Goal: Find specific page/section: Find specific page/section

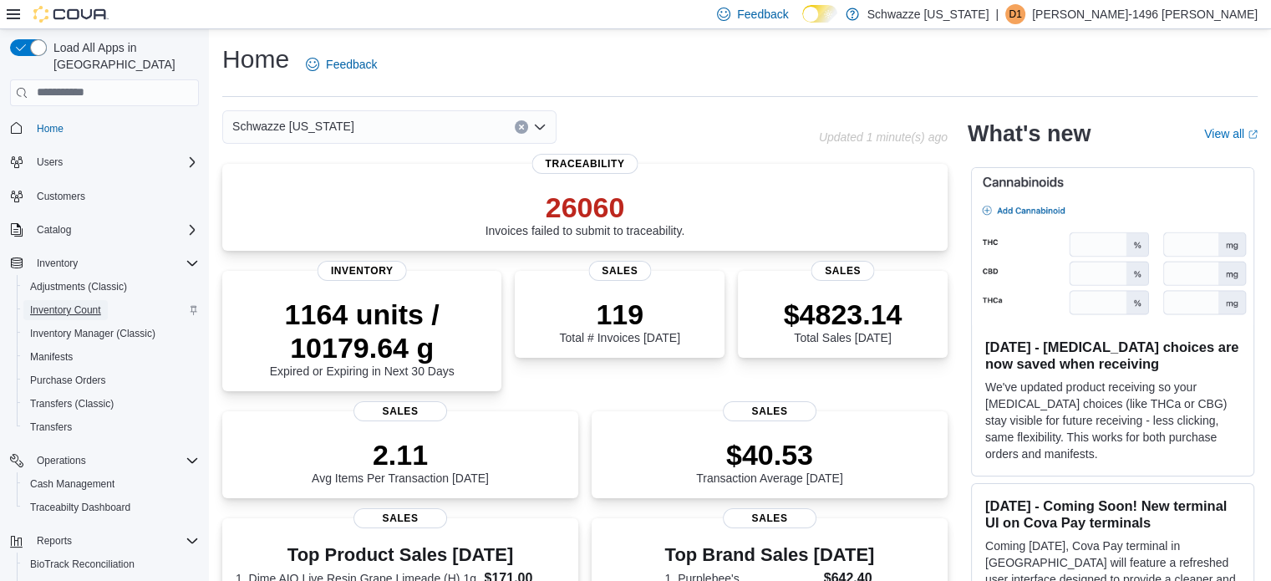
click at [58, 303] on span "Inventory Count" at bounding box center [65, 309] width 71 height 13
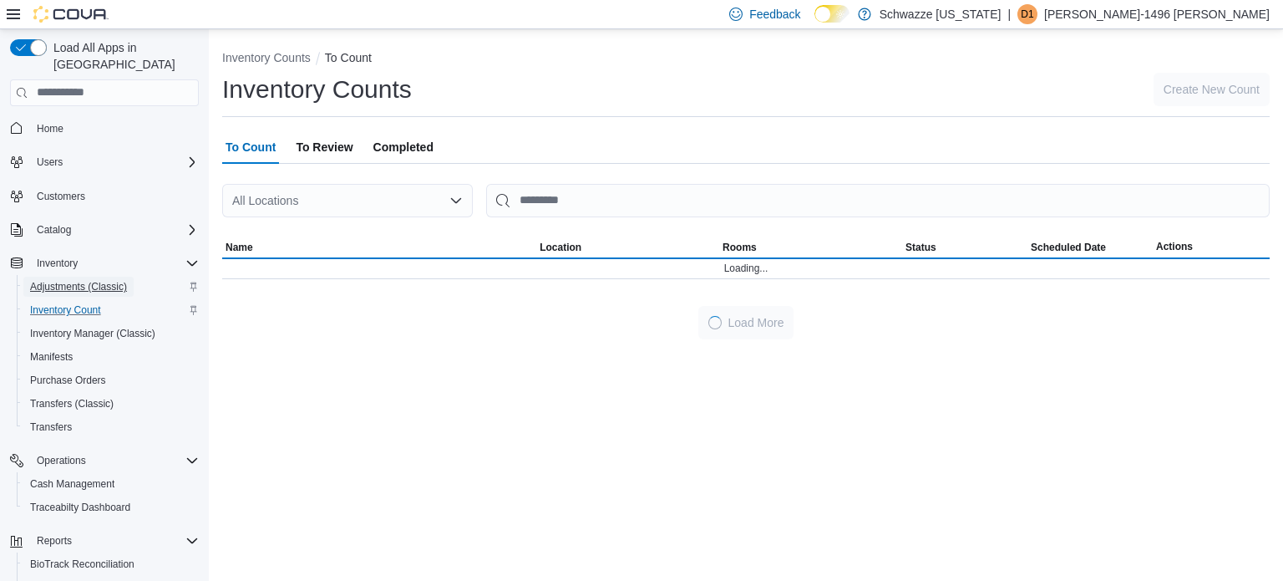
click at [58, 280] on span "Adjustments (Classic)" at bounding box center [78, 286] width 97 height 13
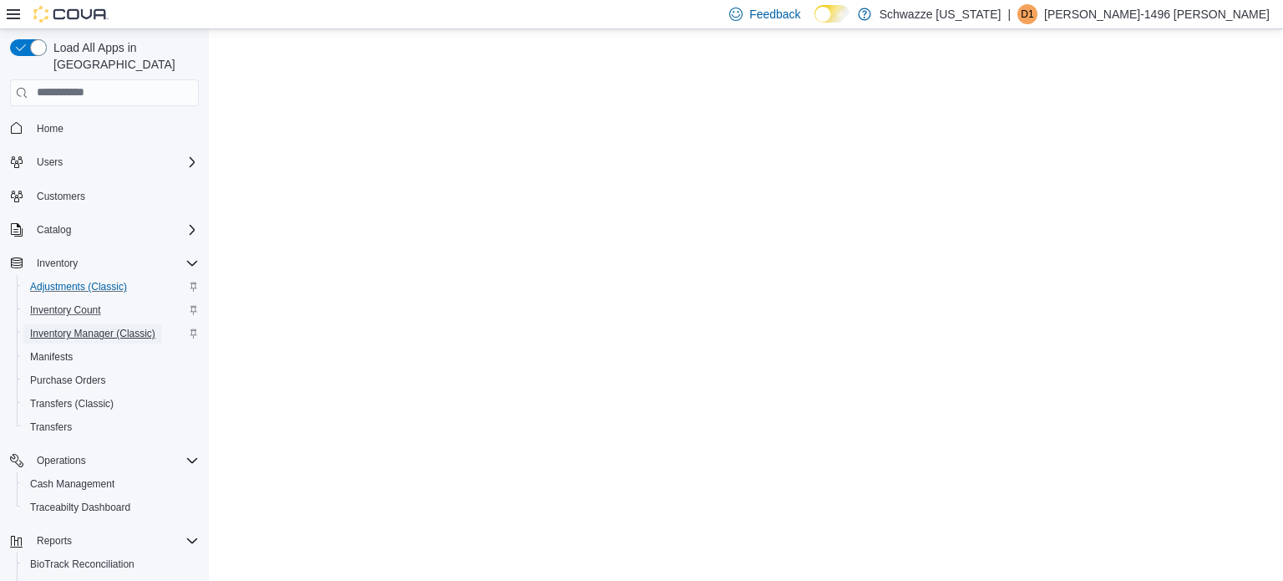
click at [61, 327] on span "Inventory Manager (Classic)" at bounding box center [92, 333] width 125 height 13
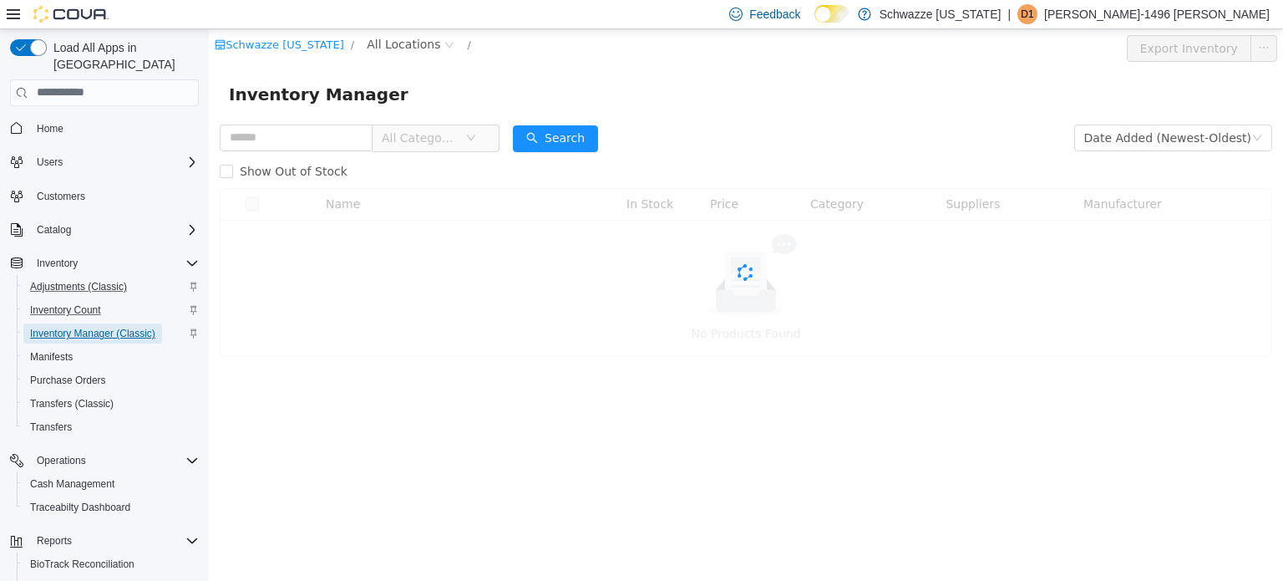
click at [61, 327] on span "Inventory Manager (Classic)" at bounding box center [92, 333] width 125 height 13
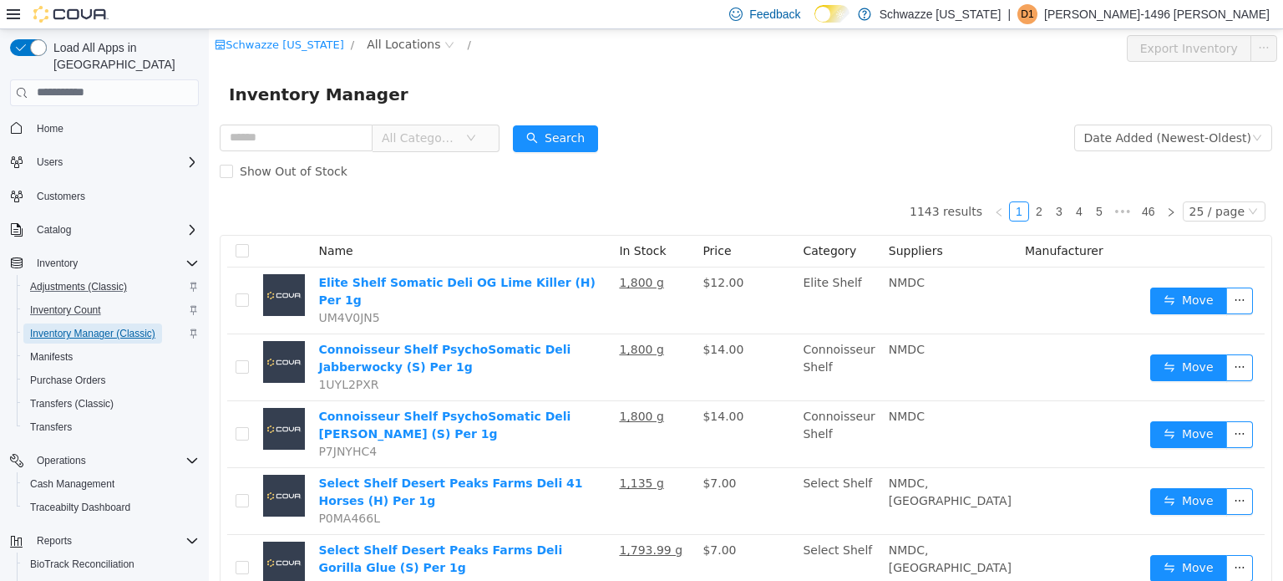
click at [61, 327] on span "Inventory Manager (Classic)" at bounding box center [92, 333] width 125 height 13
